Goal: Transaction & Acquisition: Book appointment/travel/reservation

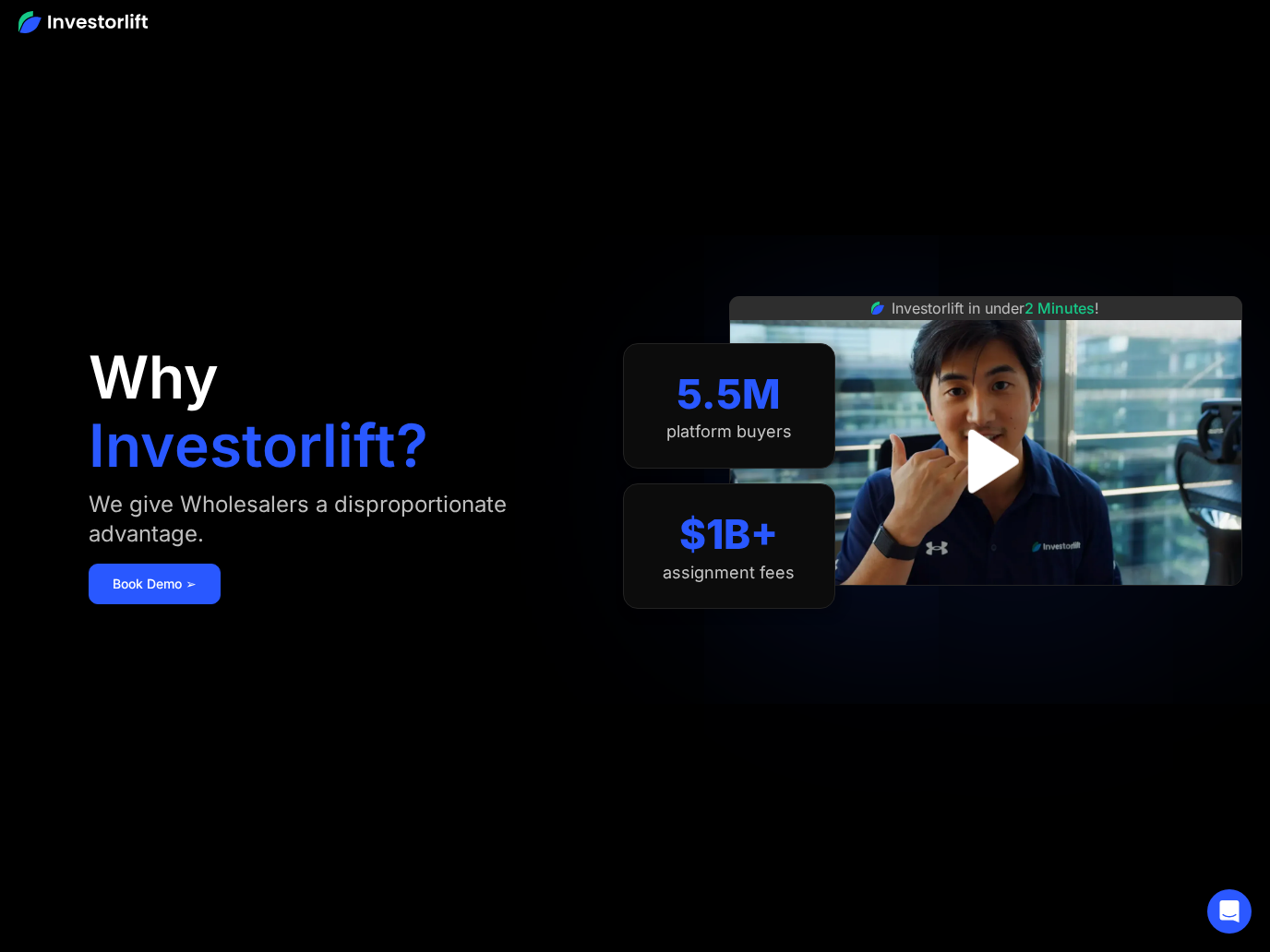
click at [983, 459] on img "open lightbox" at bounding box center [986, 461] width 115 height 115
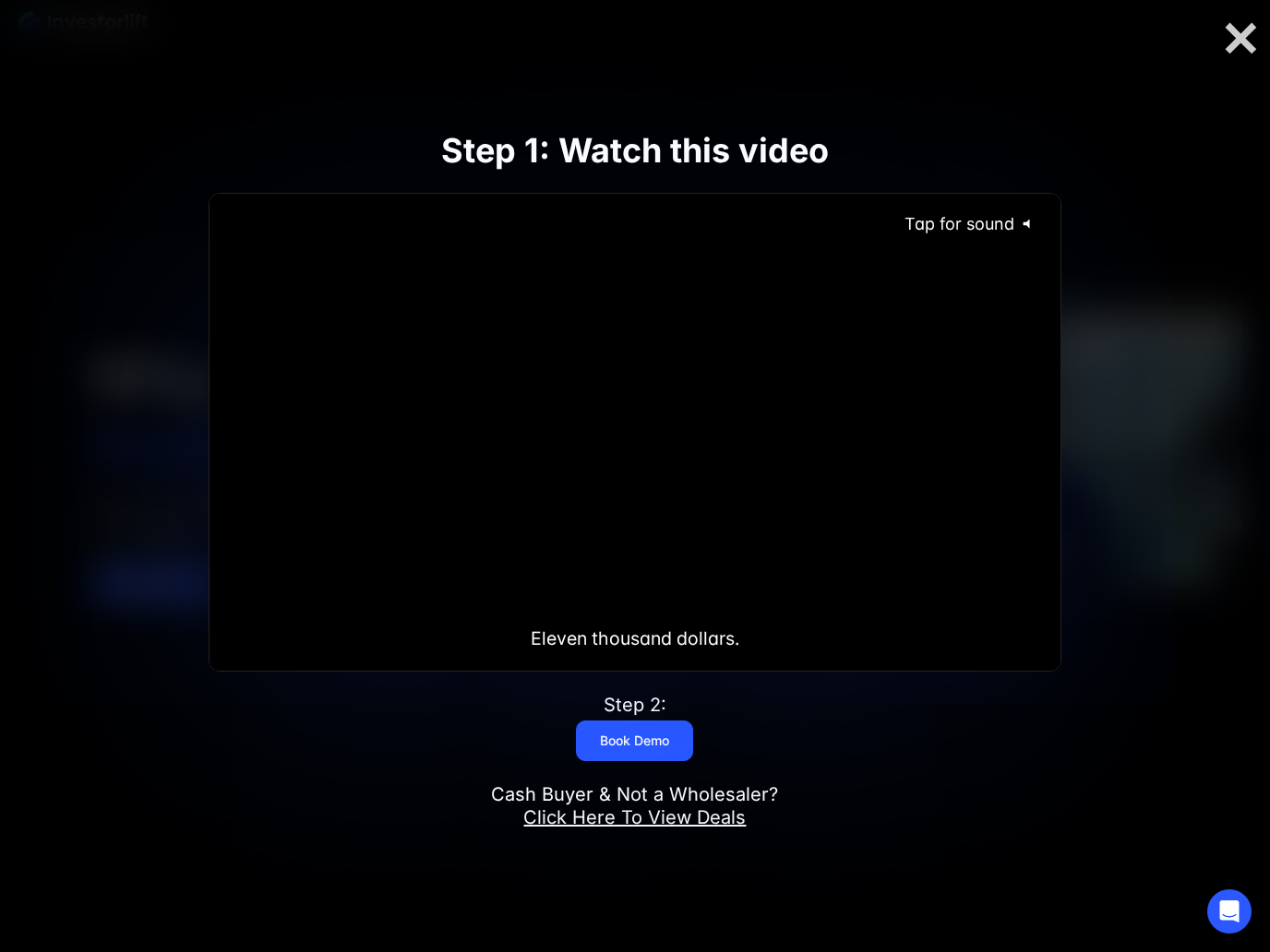
click at [1012, 224] on span "Tap for sound" at bounding box center [951, 223] width 126 height 19
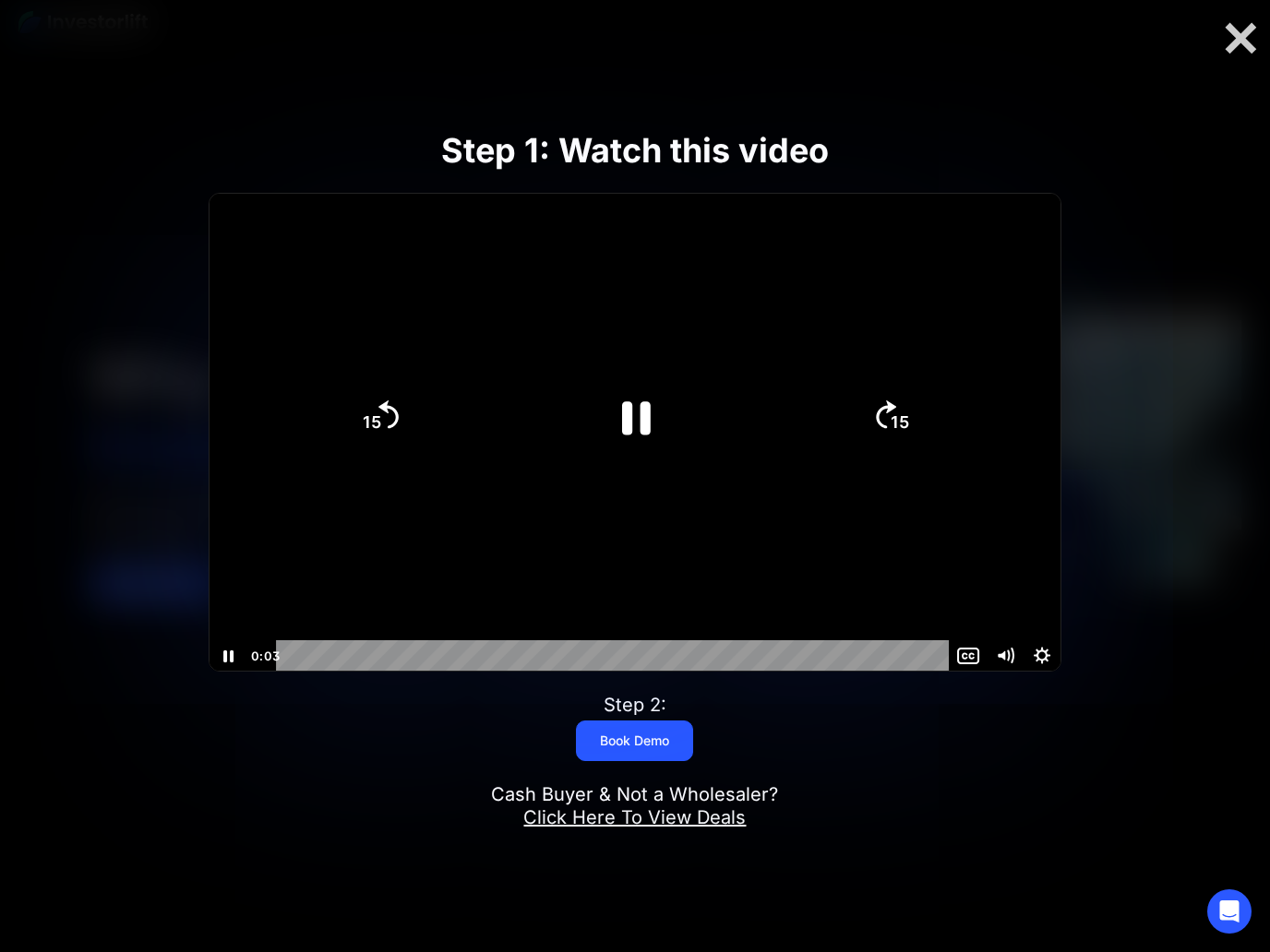
click at [1016, 661] on icon "Mute" at bounding box center [1005, 656] width 37 height 31
click at [627, 420] on icon "Pause" at bounding box center [637, 417] width 29 height 33
click at [614, 394] on icon "Play Video" at bounding box center [635, 417] width 104 height 104
click at [613, 393] on icon "Pause" at bounding box center [635, 417] width 104 height 104
click at [629, 456] on icon "Play Video" at bounding box center [635, 417] width 104 height 104
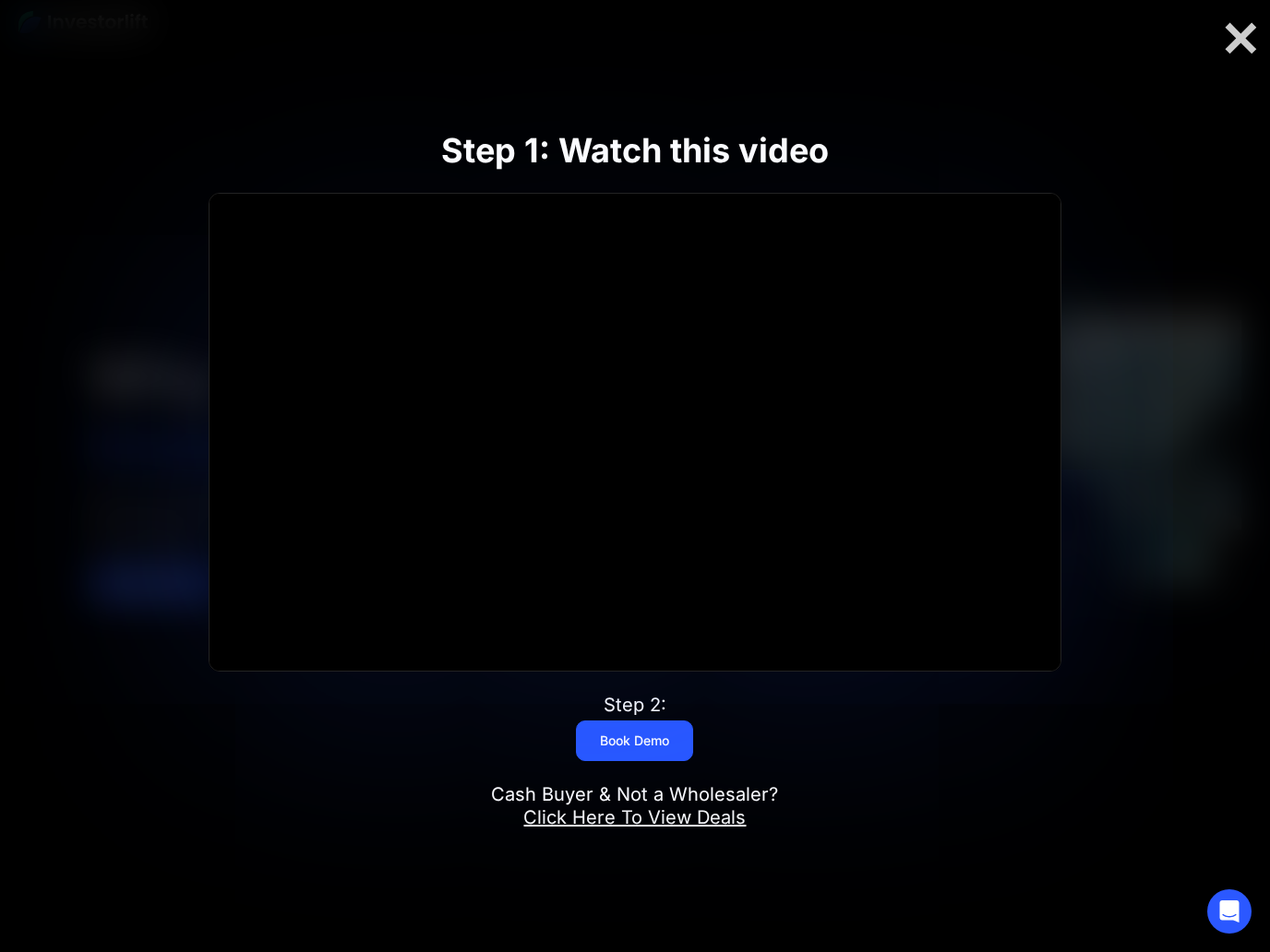
click at [1049, 517] on div at bounding box center [634, 433] width 851 height 479
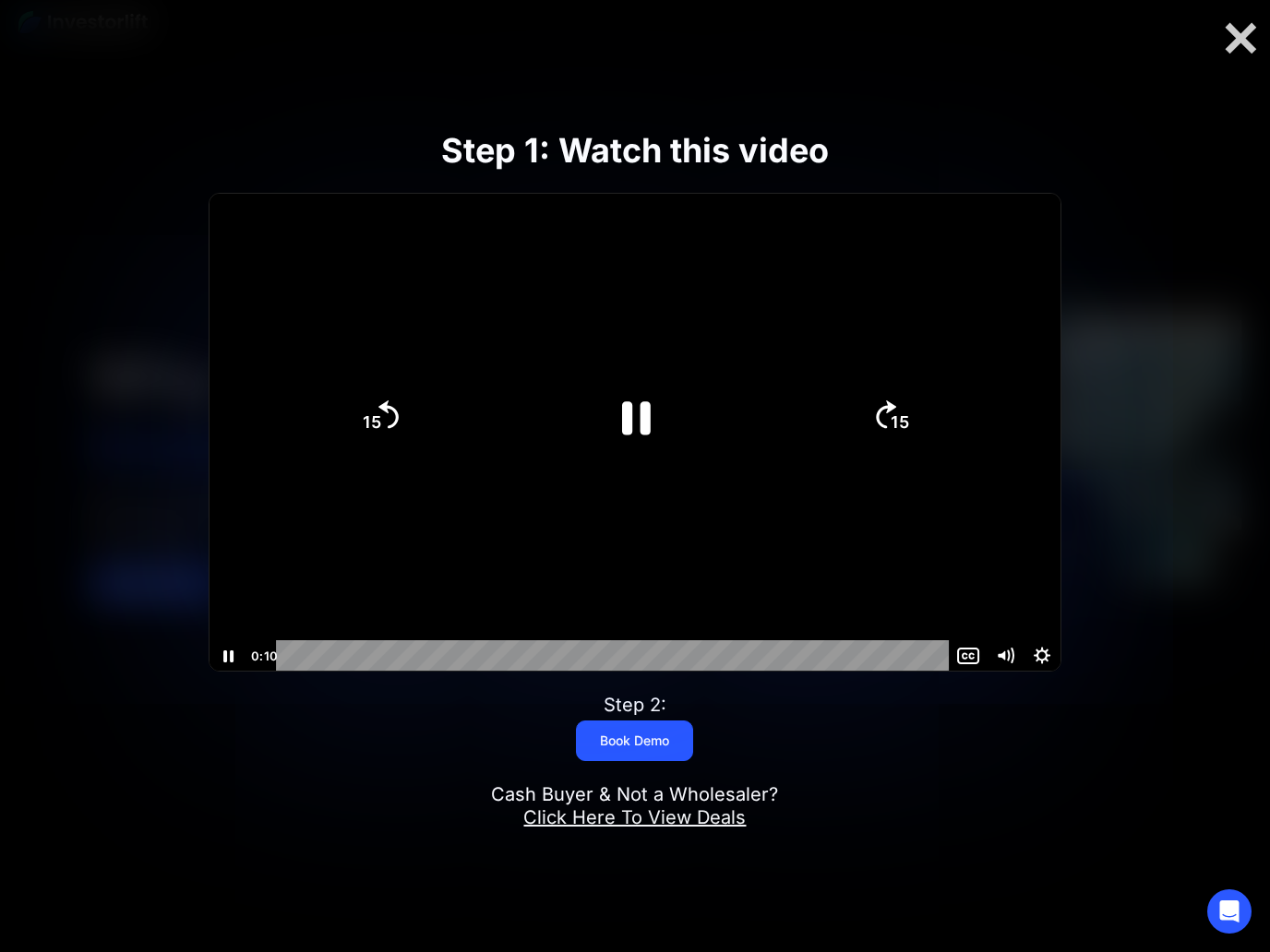
click at [1024, 554] on div at bounding box center [634, 433] width 851 height 479
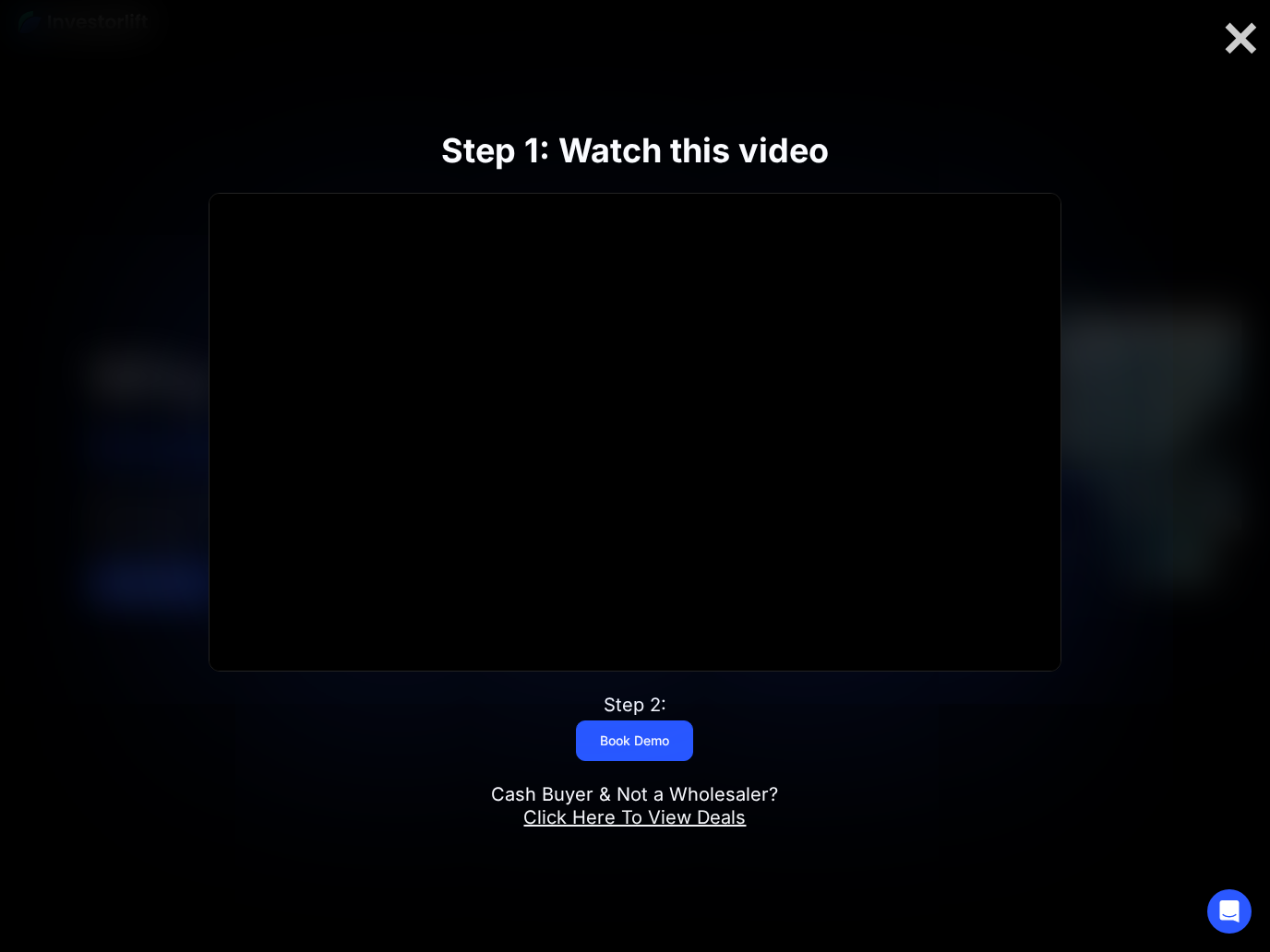
click at [998, 459] on div at bounding box center [634, 433] width 851 height 479
click at [1248, 54] on div at bounding box center [1241, 38] width 59 height 39
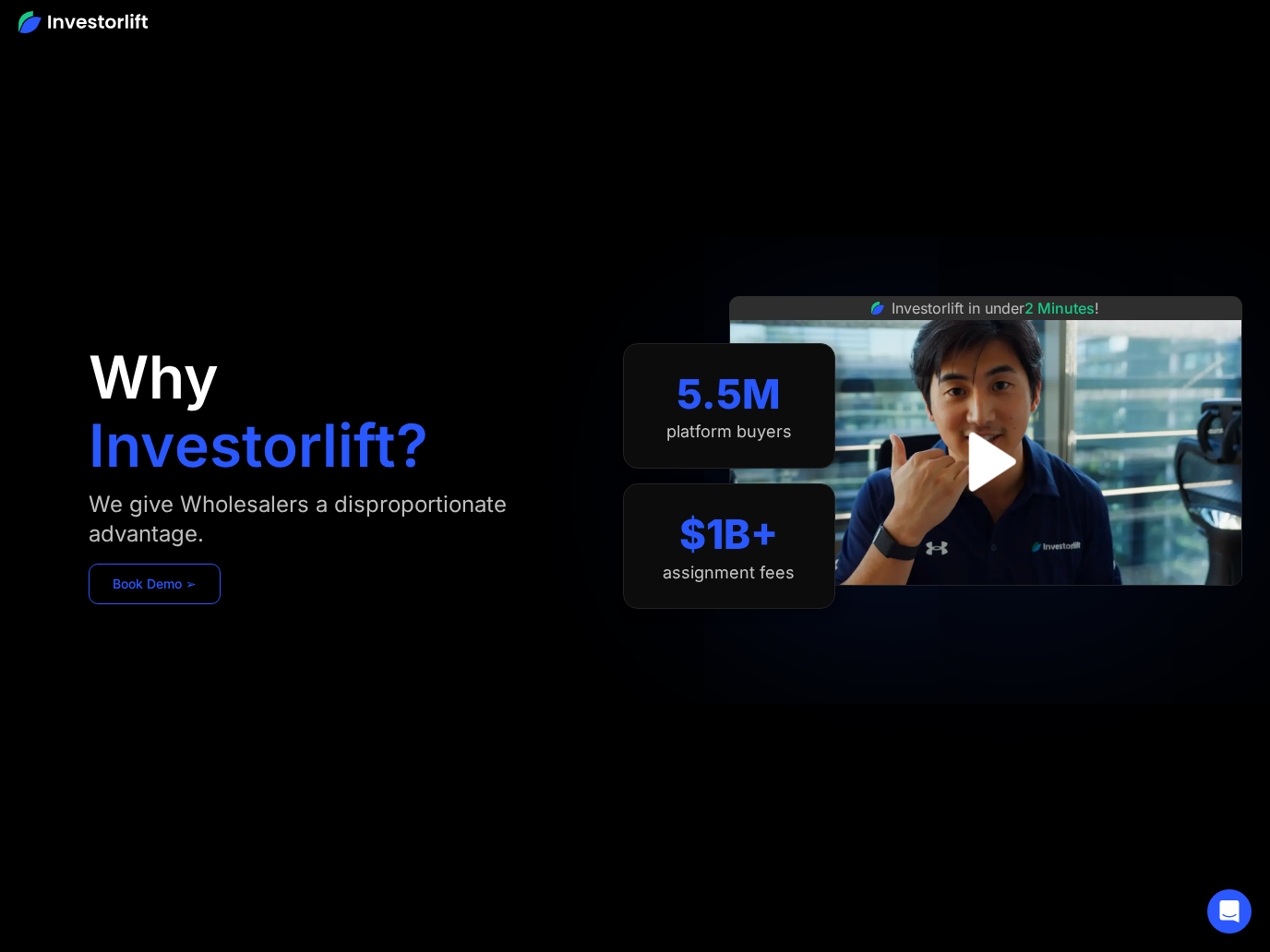
click at [157, 584] on link "Book Demo ➢" at bounding box center [154, 583] width 132 height 41
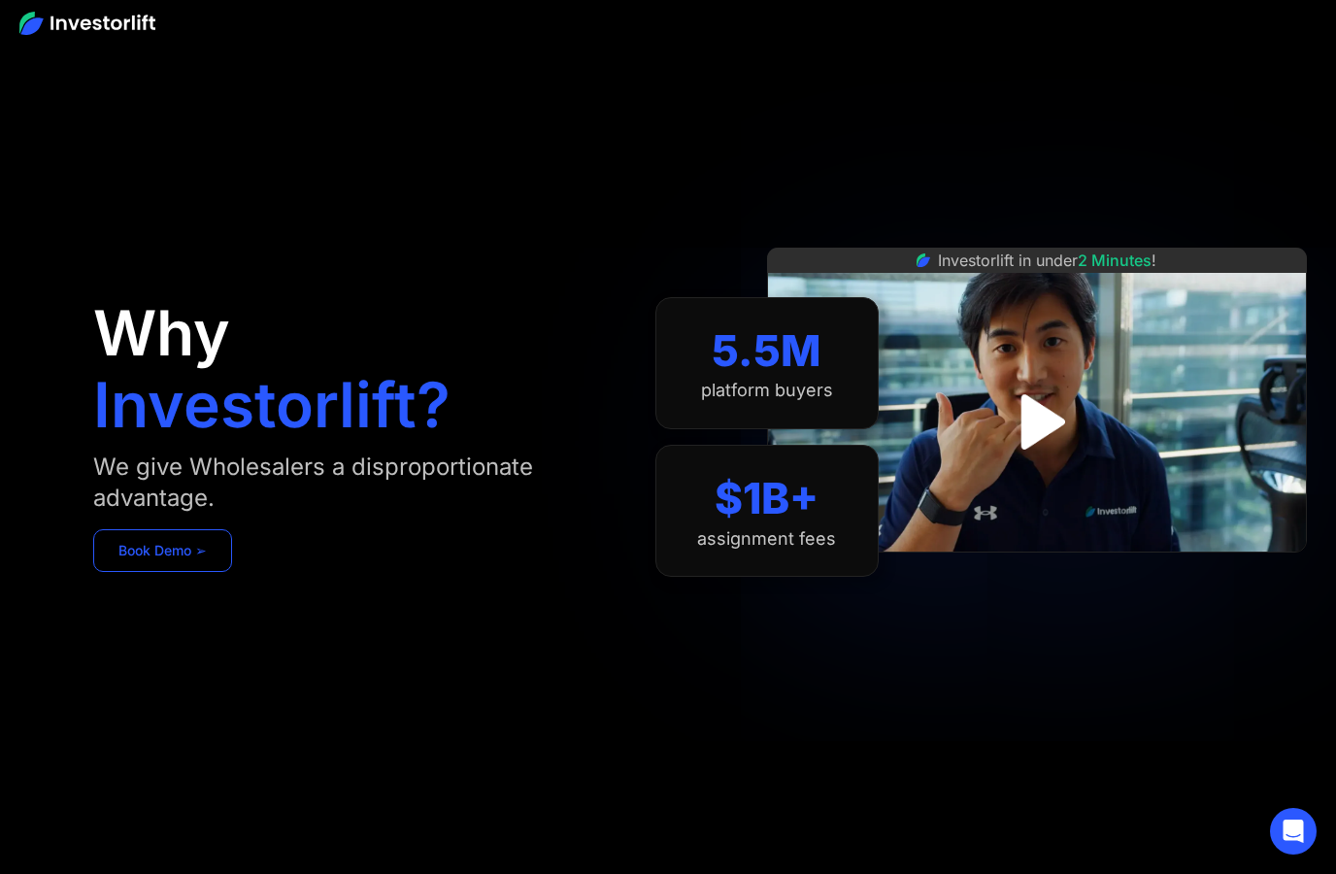
click at [158, 550] on link "Book Demo ➢" at bounding box center [162, 550] width 139 height 43
